Goal: Task Accomplishment & Management: Manage account settings

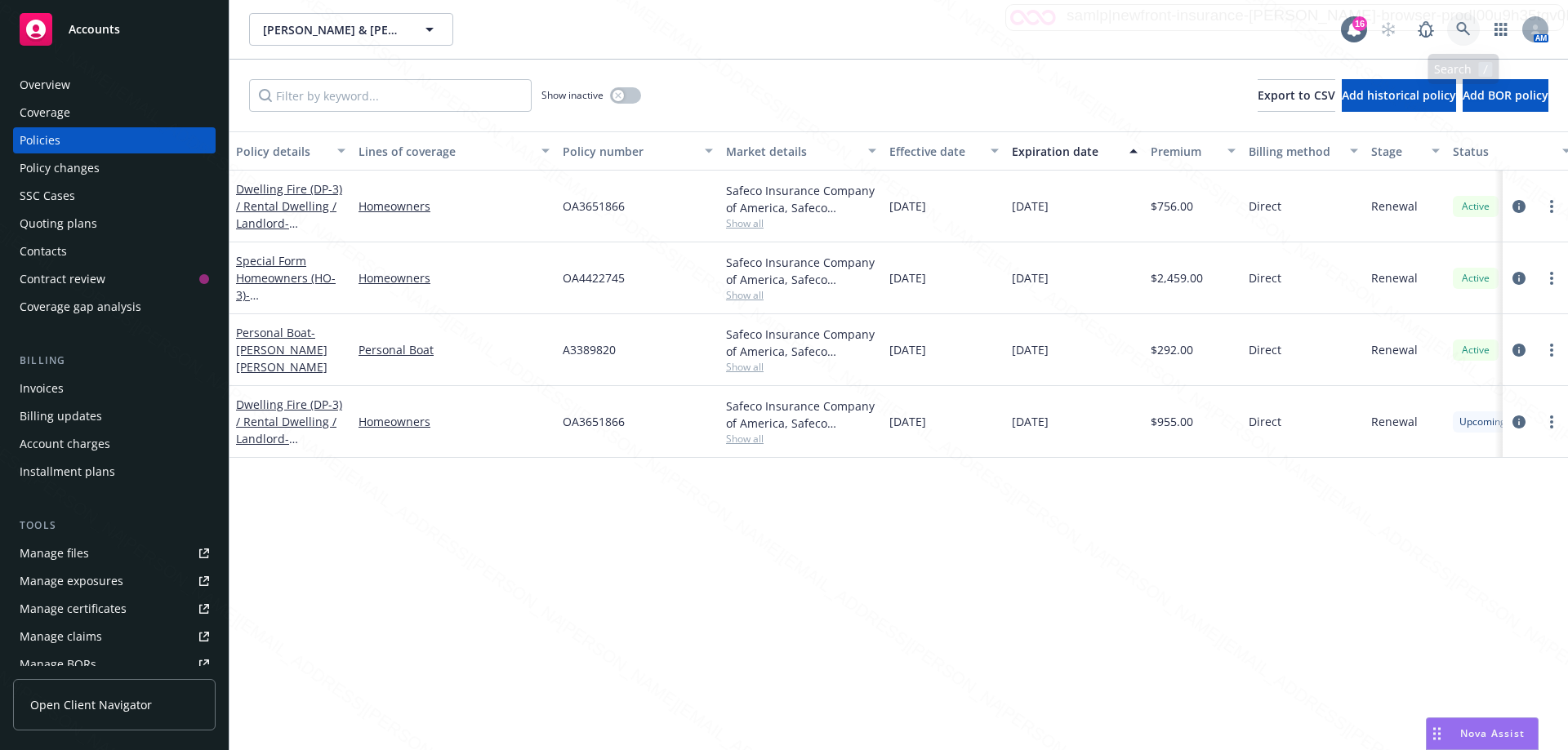
click at [1467, 31] on icon at bounding box center [1463, 29] width 15 height 15
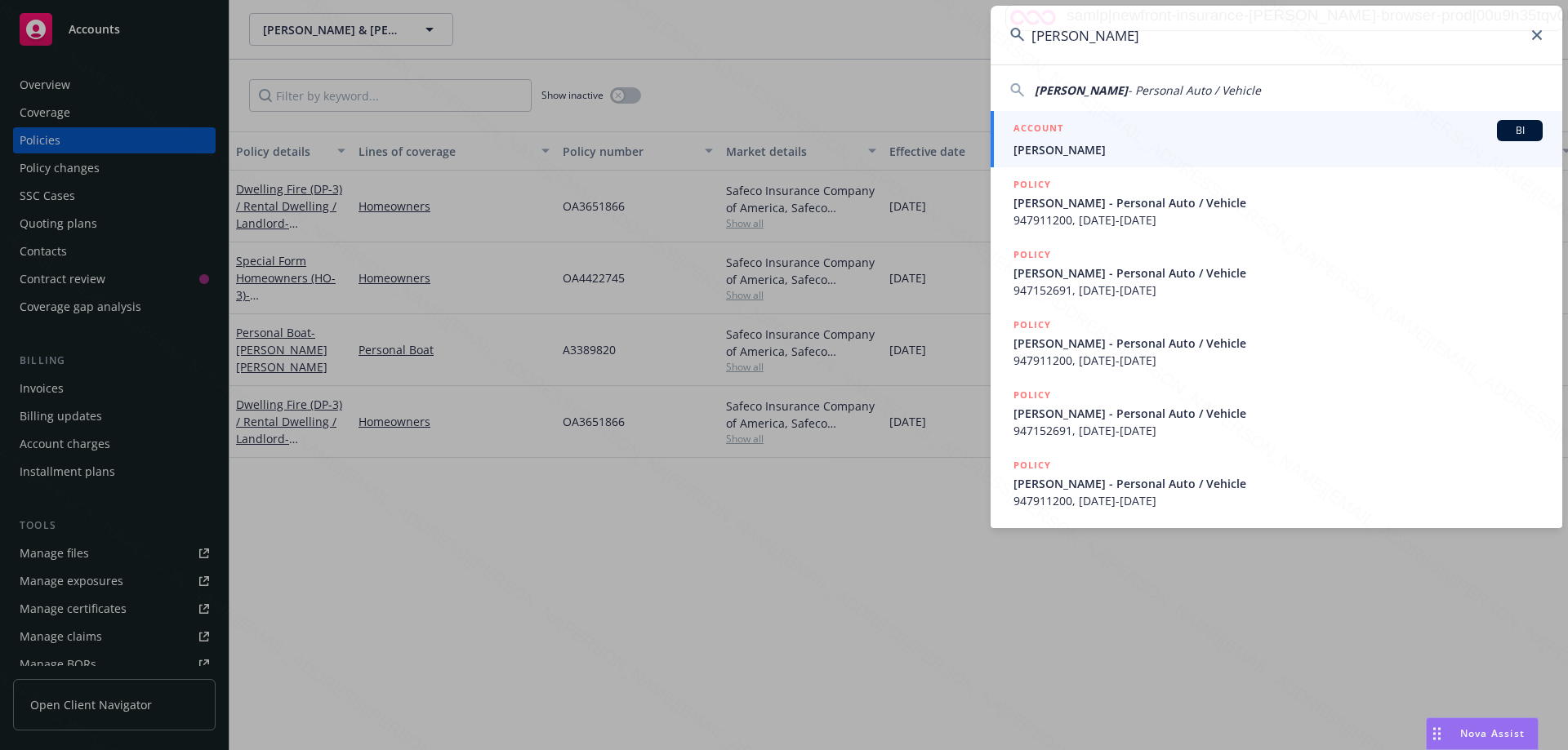
type input "[PERSON_NAME]"
click at [1076, 151] on span "[PERSON_NAME]" at bounding box center [1277, 149] width 529 height 17
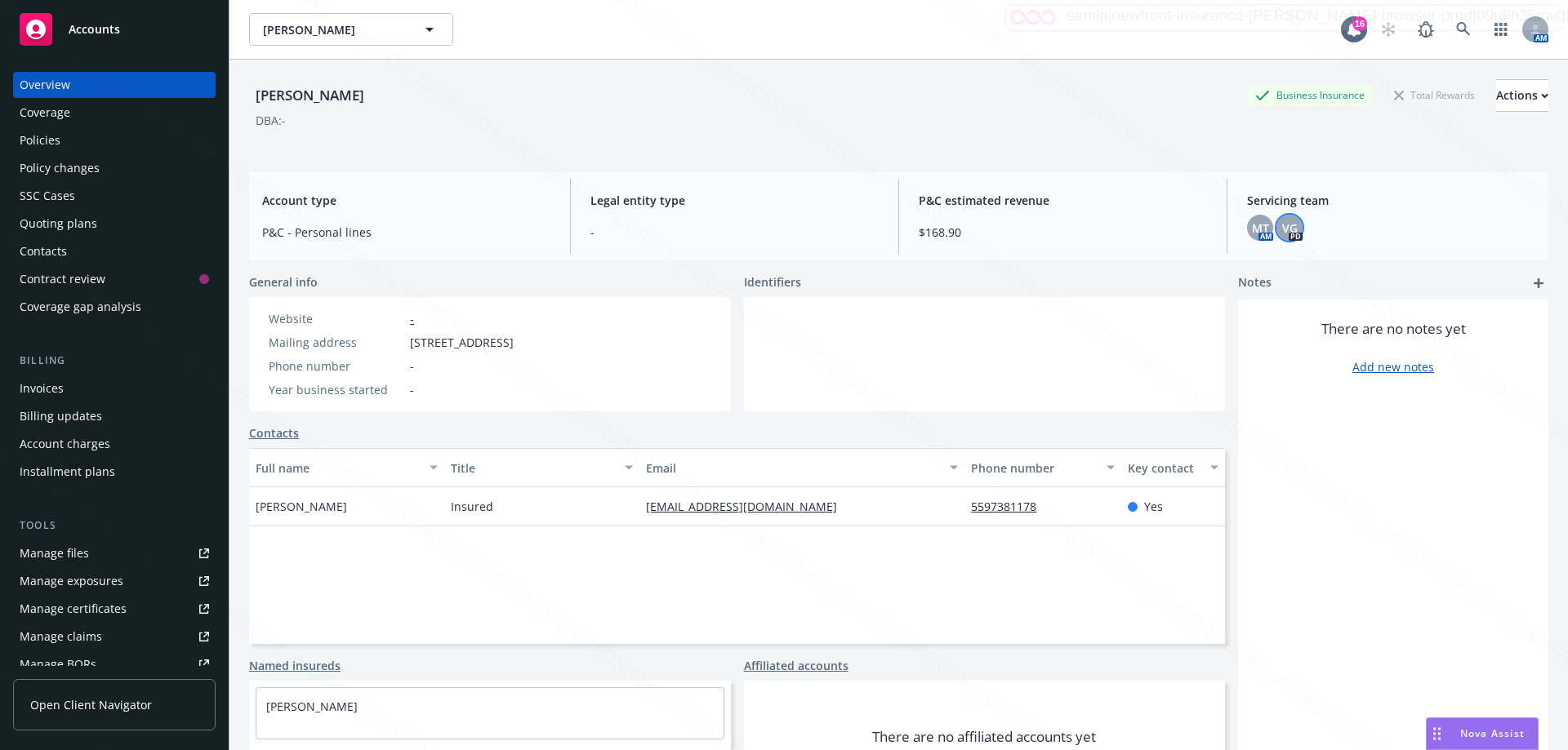
click at [1283, 230] on span "VG" at bounding box center [1289, 227] width 15 height 17
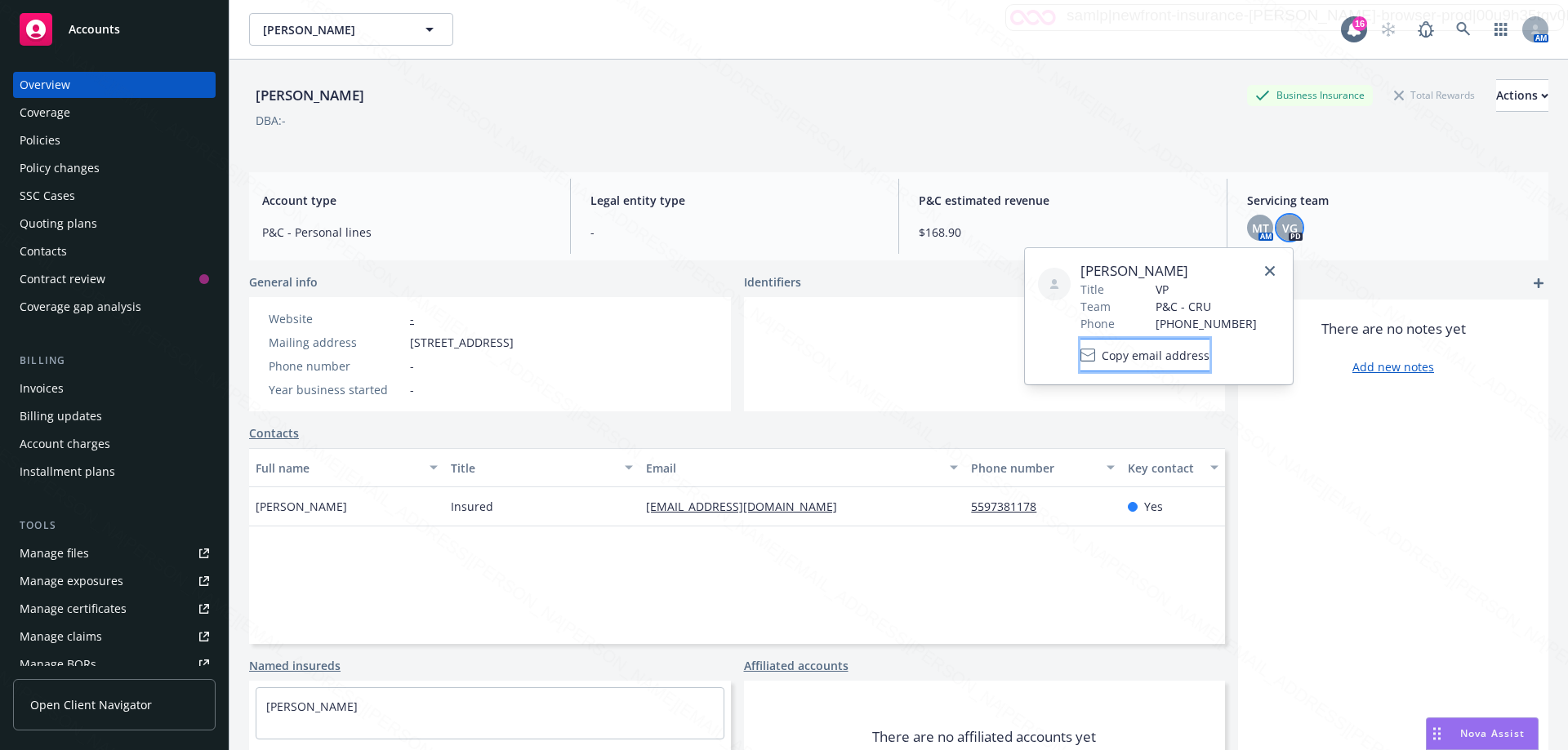
click at [1203, 354] on span "Copy email address" at bounding box center [1155, 355] width 108 height 17
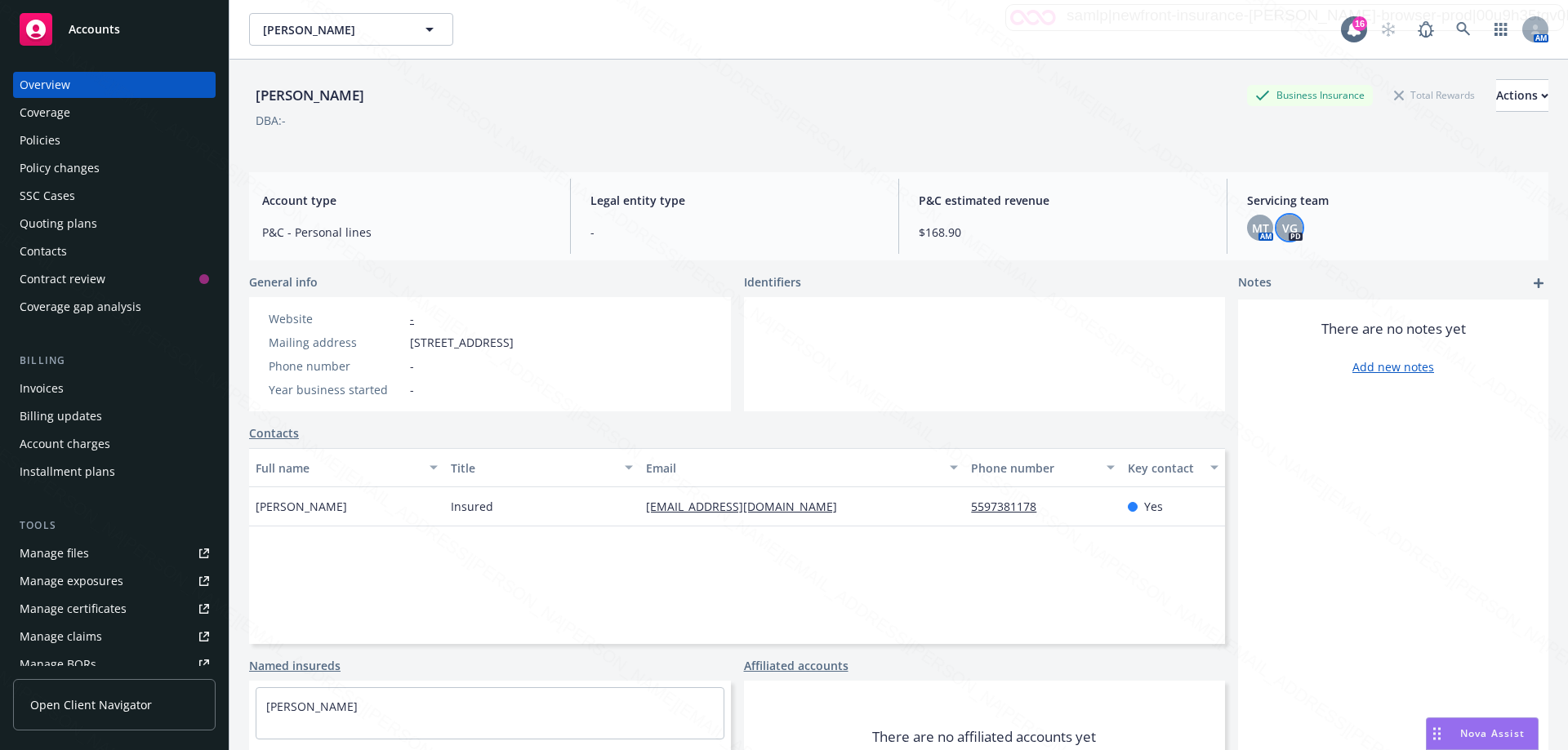
click at [1348, 441] on div "There are no notes yet Add new notes" at bounding box center [1393, 564] width 310 height 531
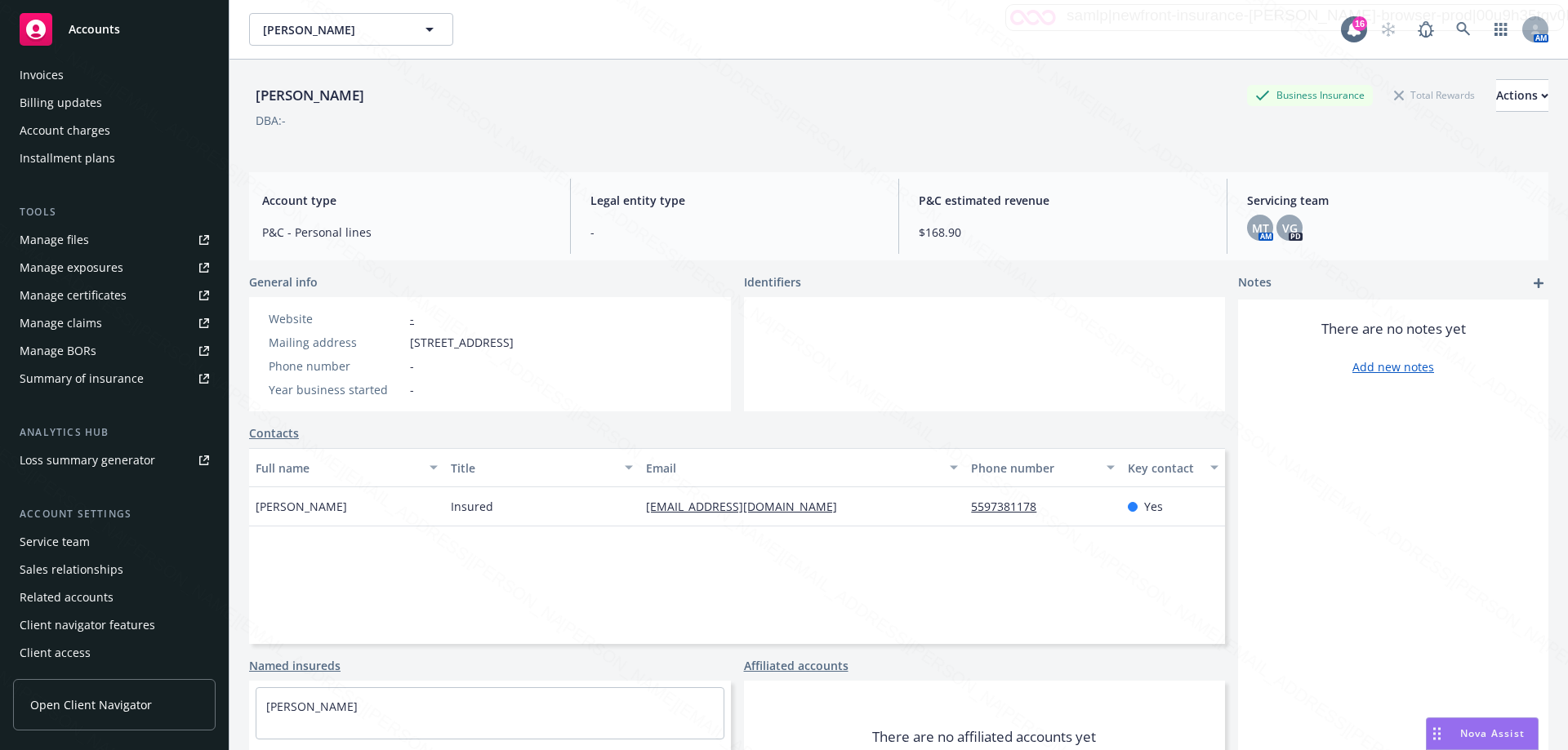
click at [111, 541] on div "Service team" at bounding box center [114, 541] width 189 height 26
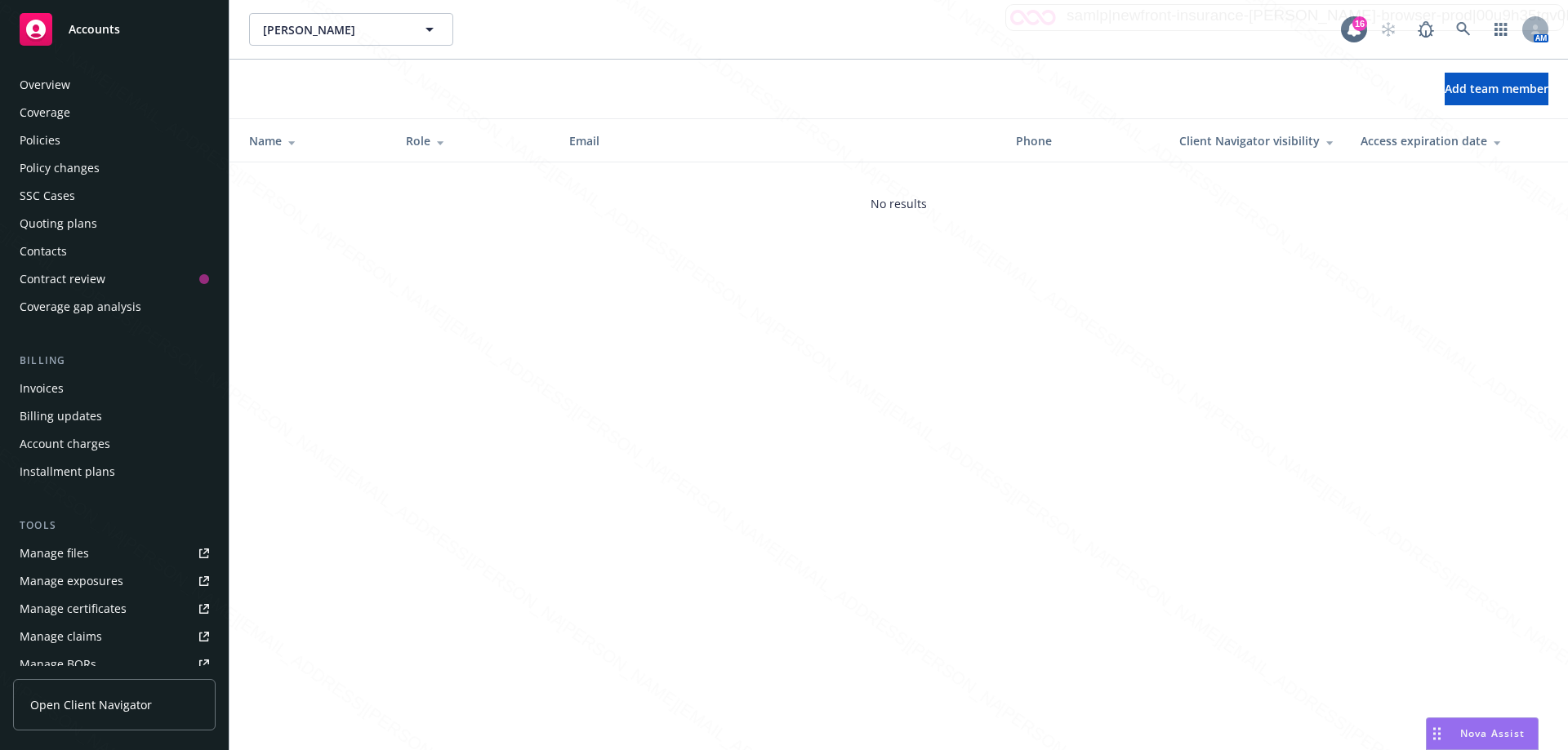
scroll to position [314, 0]
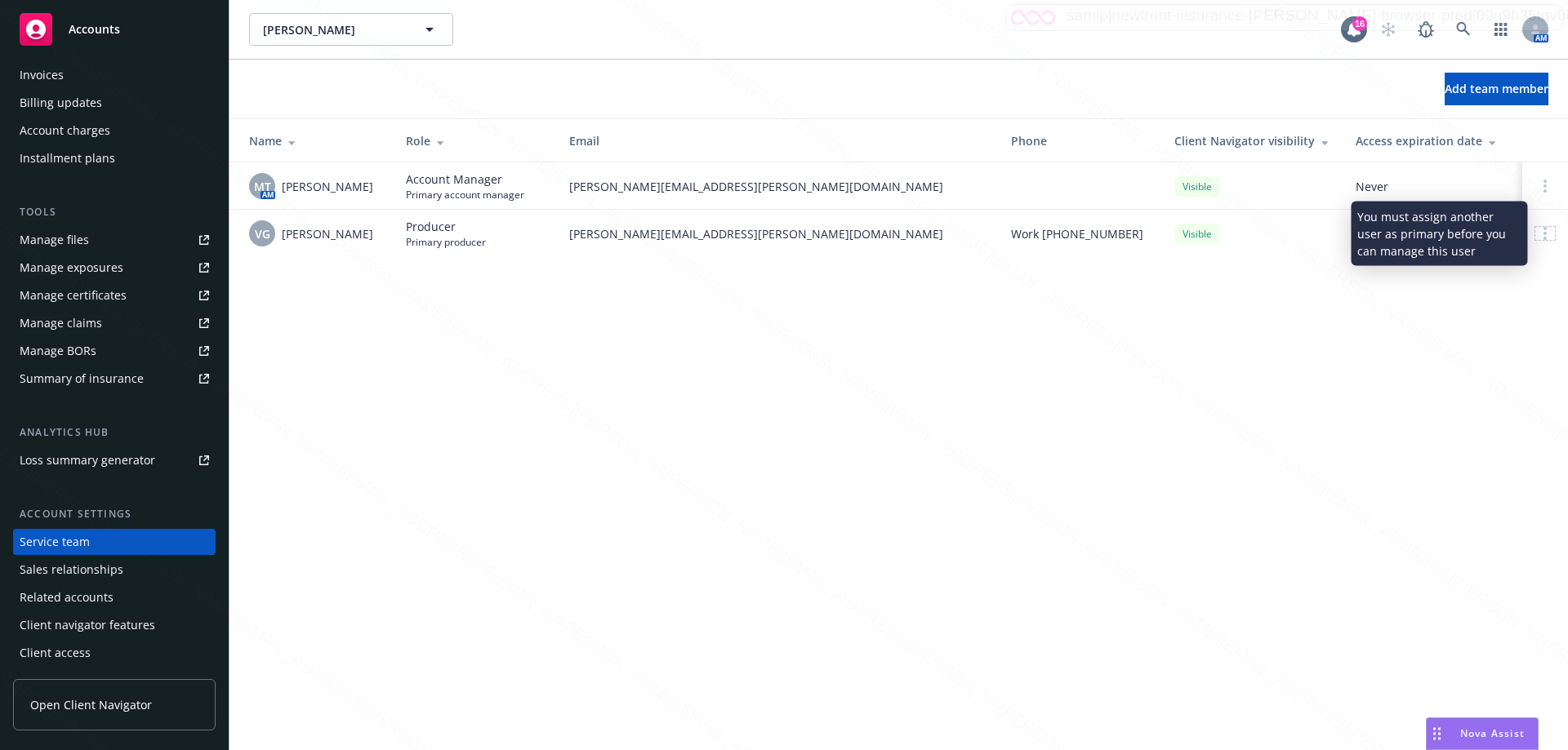
click at [1540, 236] on div at bounding box center [1545, 233] width 20 height 13
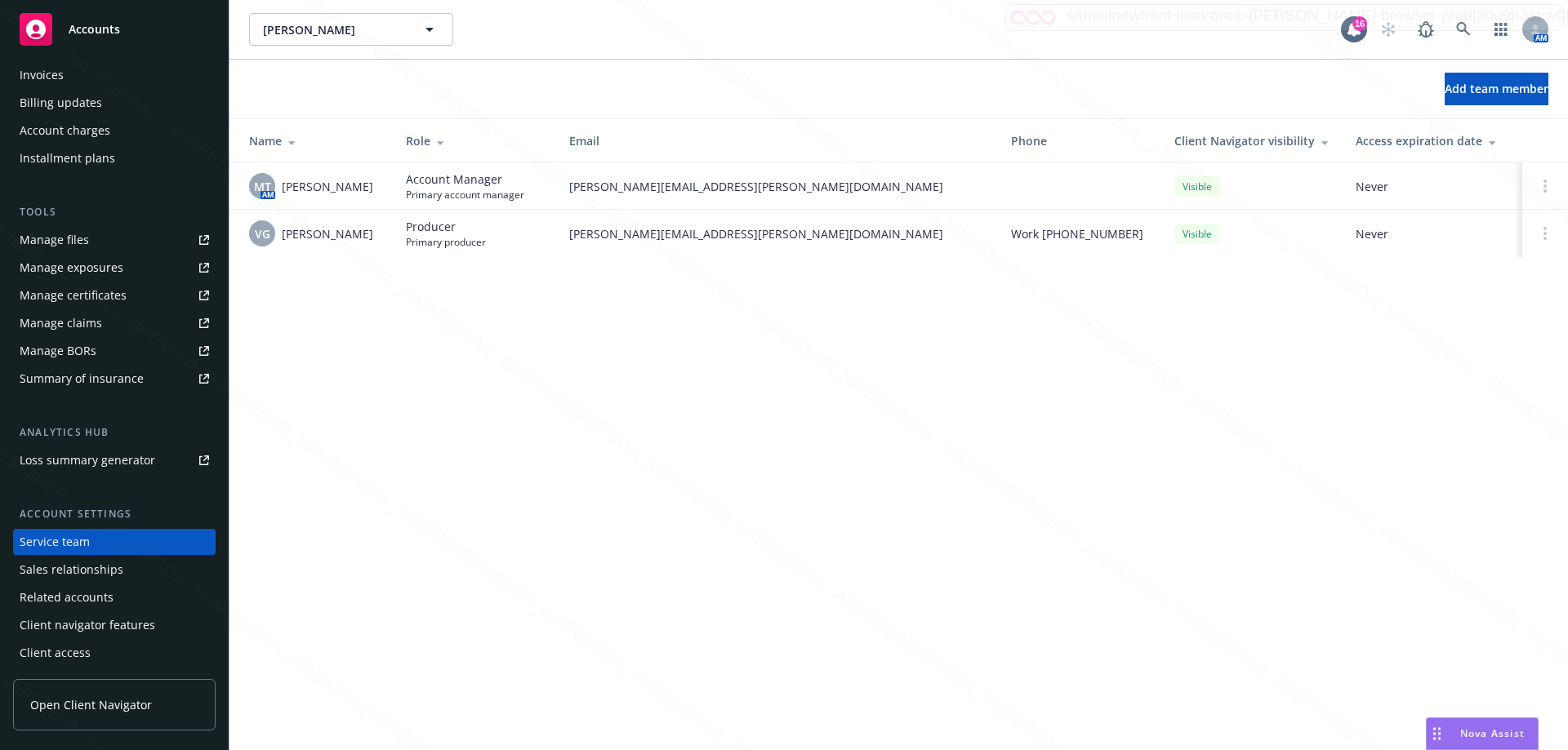
click at [288, 241] on span "[PERSON_NAME]" at bounding box center [327, 234] width 92 height 17
click at [312, 186] on span "[PERSON_NAME]" at bounding box center [327, 186] width 92 height 17
click at [1543, 188] on icon at bounding box center [1545, 186] width 4 height 13
click at [1453, 402] on div "[PERSON_NAME] [PERSON_NAME] 16 AM Add team member Name Role Email Phone Client …" at bounding box center [899, 375] width 1339 height 750
